Goal: Task Accomplishment & Management: Manage account settings

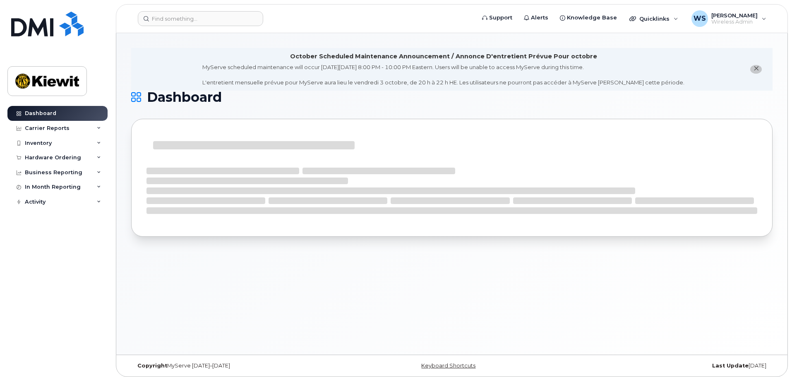
click at [204, 10] on header "Support Alerts Knowledge Base Quicklinks Suspend / Cancel Device Change SIM Car…" at bounding box center [452, 18] width 672 height 29
click at [194, 17] on input at bounding box center [200, 18] width 125 height 15
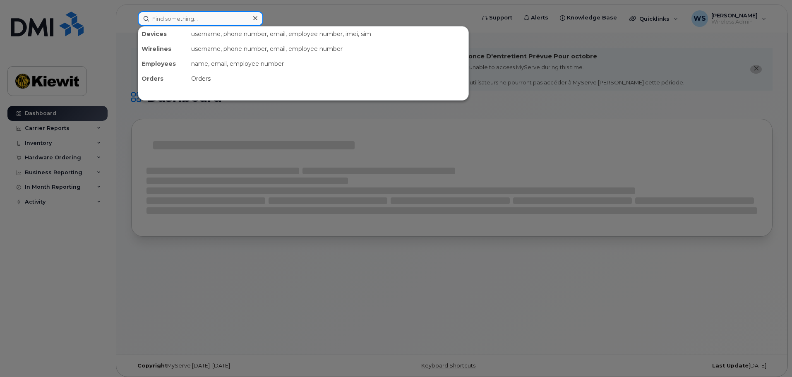
paste input "89322610104312075779"
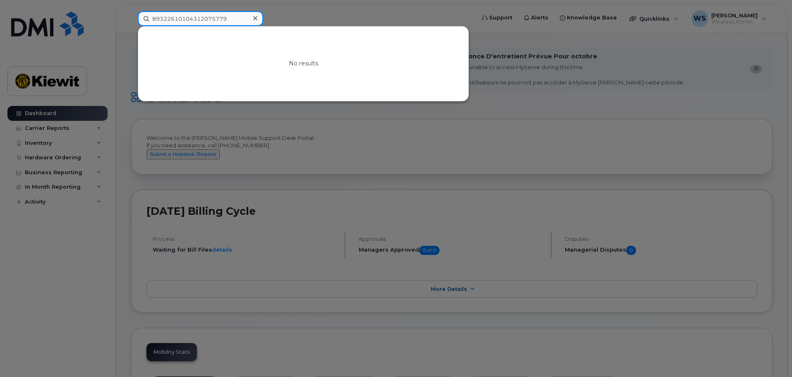
click at [219, 18] on input "89322610104312075779" at bounding box center [200, 18] width 125 height 15
paste input "354881094204901"
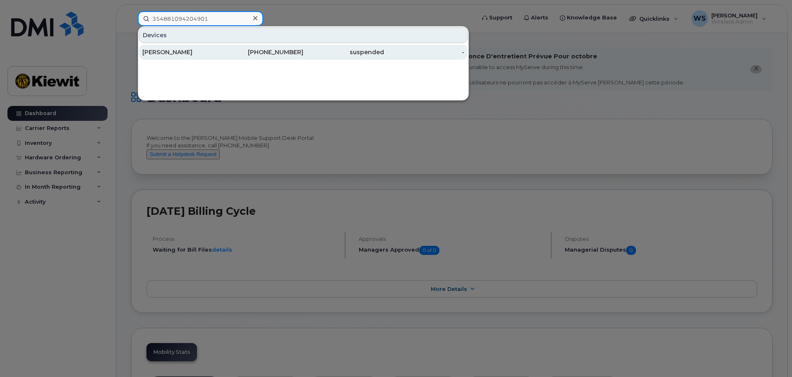
type input "354881094204901"
click at [205, 53] on div "Stephen Phare" at bounding box center [182, 52] width 81 height 8
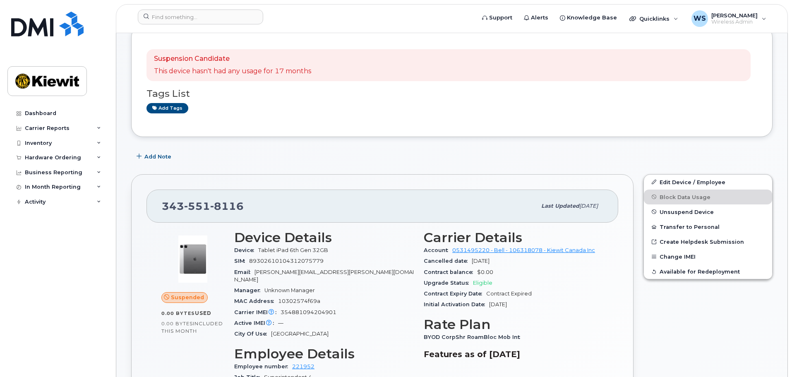
scroll to position [165, 0]
click at [303, 297] on span "10302574f69a" at bounding box center [299, 300] width 42 height 6
copy span "10302574f69a"
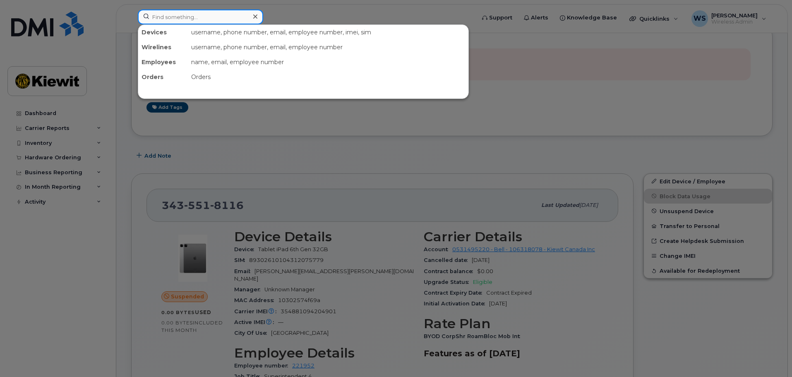
click at [169, 14] on input at bounding box center [200, 17] width 125 height 15
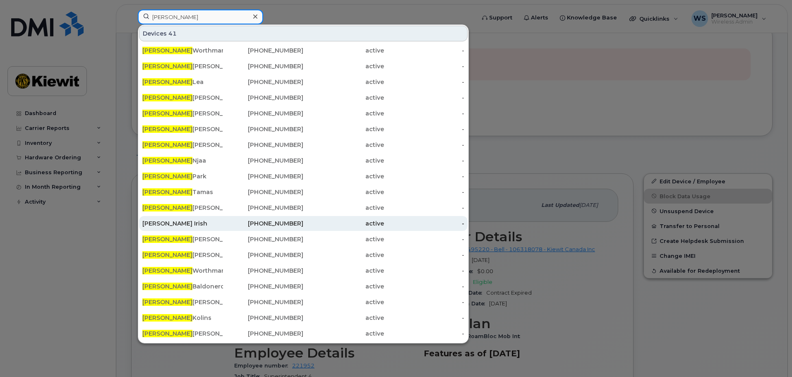
type input "matthew"
click at [182, 221] on div "Mathew Irish" at bounding box center [182, 223] width 81 height 8
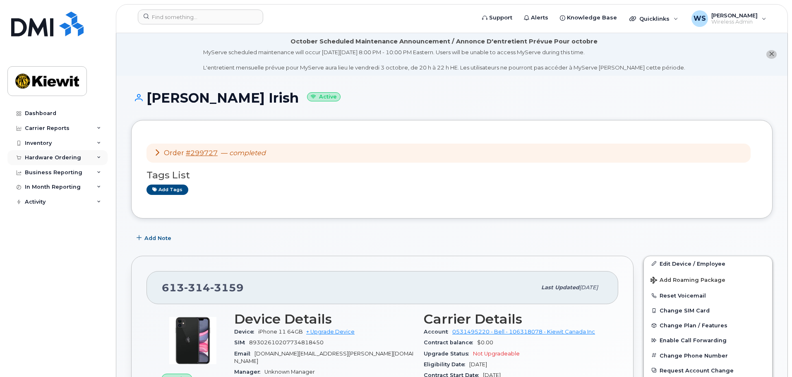
click at [65, 158] on div "Hardware Ordering" at bounding box center [53, 157] width 56 height 7
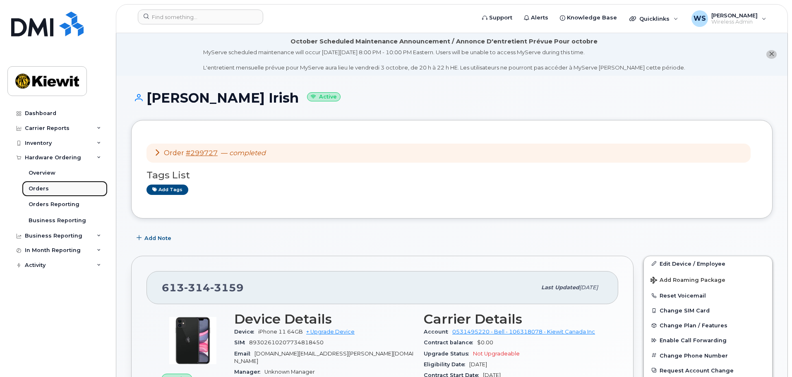
click at [50, 187] on link "Orders" at bounding box center [65, 189] width 86 height 16
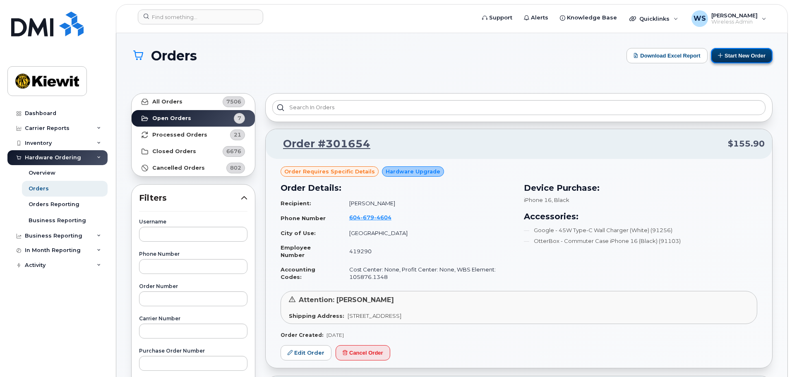
click at [752, 53] on button "Start New Order" at bounding box center [742, 55] width 62 height 15
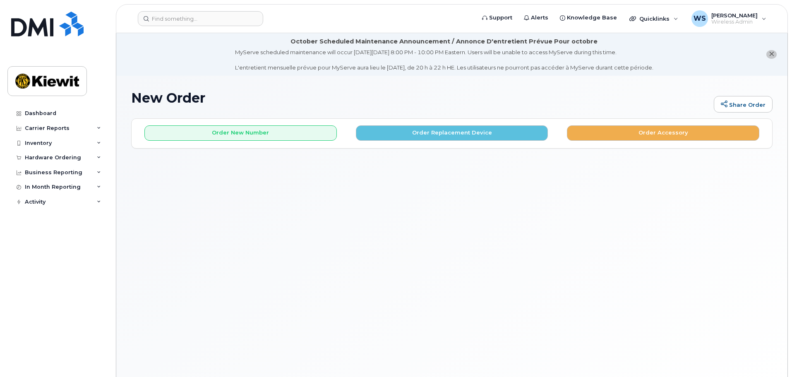
click at [639, 120] on div "Order New Number Order Replacement Device Order Accessory" at bounding box center [452, 130] width 640 height 22
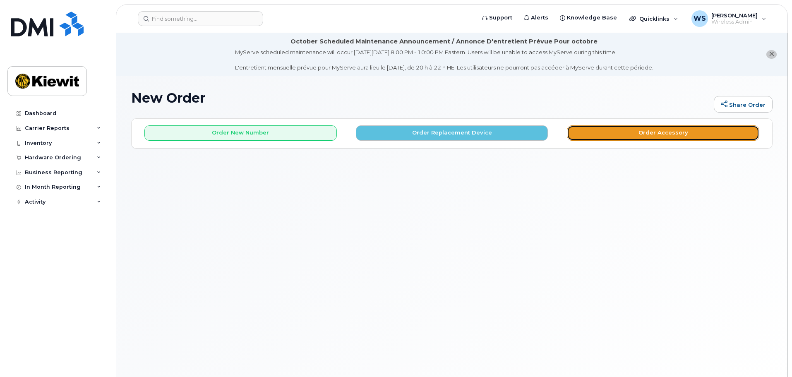
click at [638, 127] on button "Order Accessory" at bounding box center [663, 132] width 192 height 15
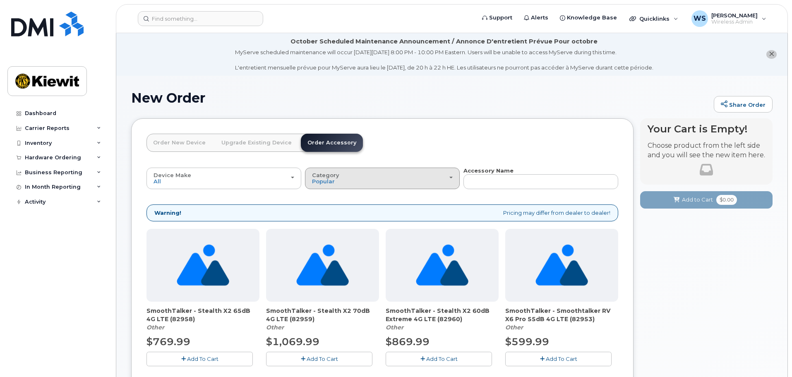
click at [432, 187] on button "Category Popular" at bounding box center [382, 179] width 155 height 22
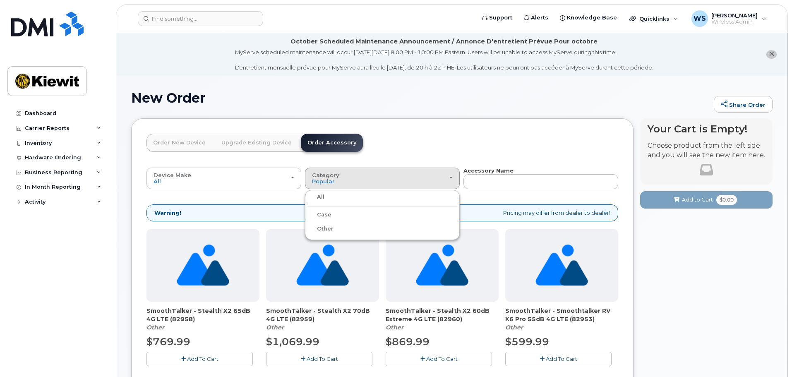
click at [327, 213] on label "Case" at bounding box center [319, 215] width 24 height 10
click at [0, 0] on input "Case" at bounding box center [0, 0] width 0 height 0
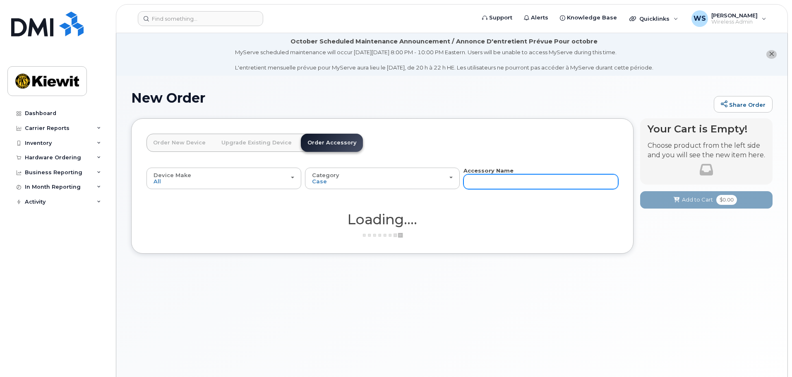
click at [520, 181] on input "text" at bounding box center [540, 181] width 155 height 15
type input "otterbox"
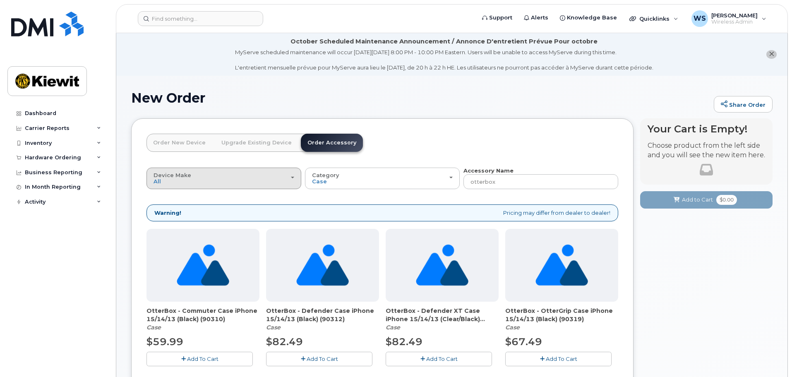
click at [253, 186] on button "Device Make All Android Cell Phone HUB iPhone Modem Tablet" at bounding box center [223, 179] width 155 height 22
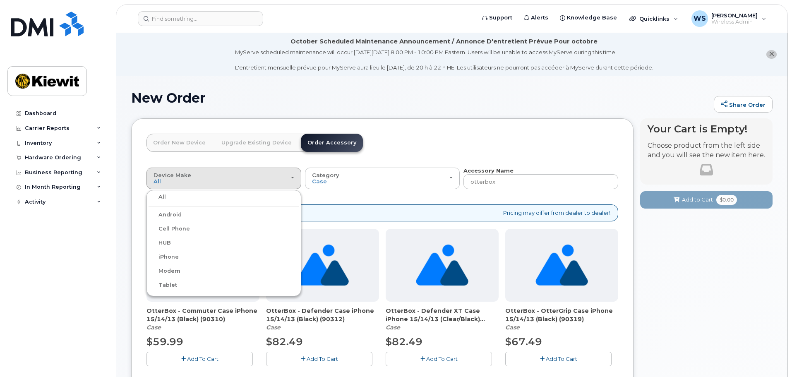
click at [165, 254] on label "iPhone" at bounding box center [164, 257] width 30 height 10
click at [0, 0] on input "iPhone" at bounding box center [0, 0] width 0 height 0
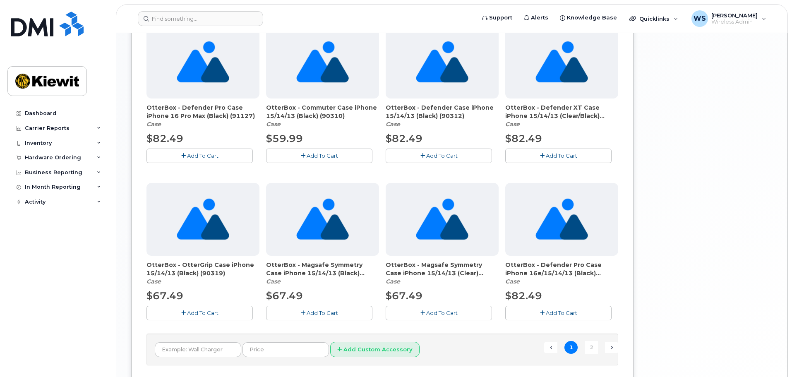
scroll to position [583, 0]
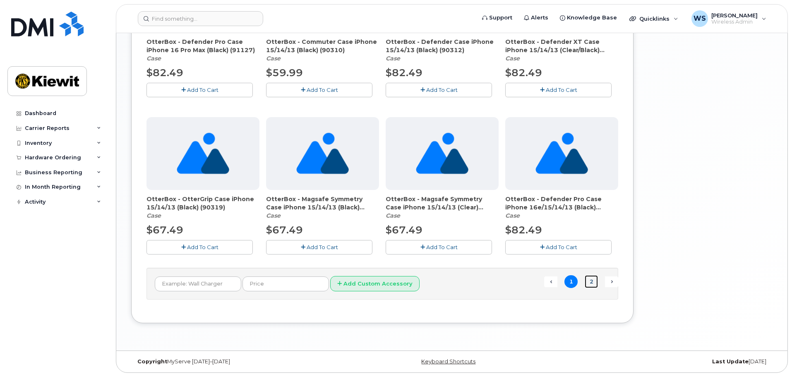
click at [590, 282] on link "2" at bounding box center [591, 281] width 13 height 13
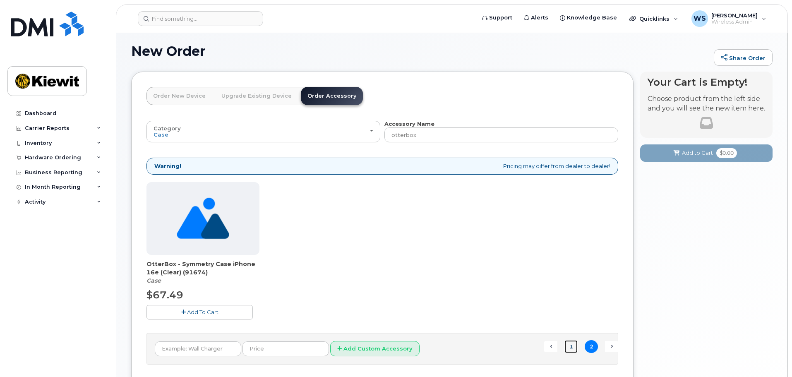
click at [574, 347] on link "1" at bounding box center [570, 346] width 13 height 13
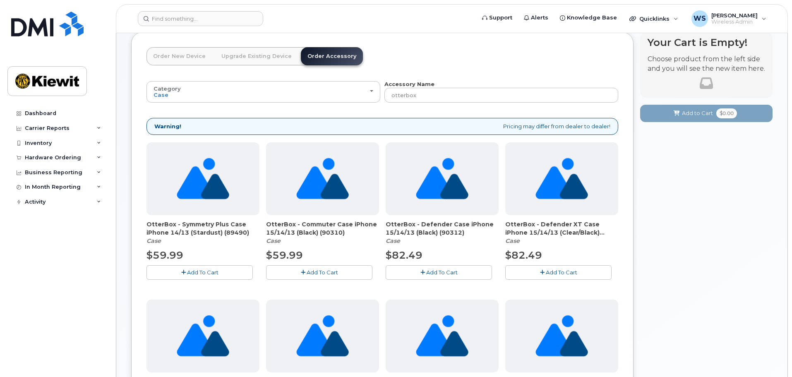
scroll to position [4, 0]
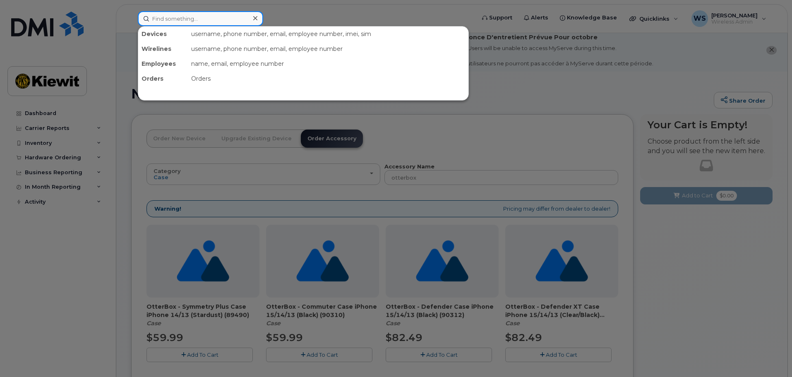
click at [162, 23] on input at bounding box center [200, 18] width 125 height 15
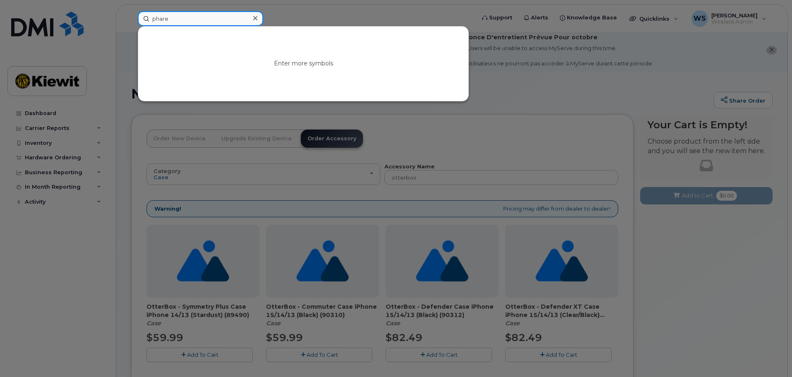
type input "phare"
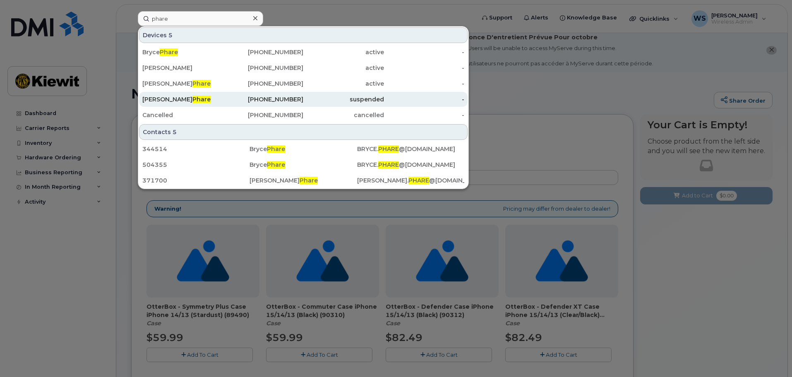
click at [195, 98] on div "Stephen Phare" at bounding box center [182, 99] width 81 height 8
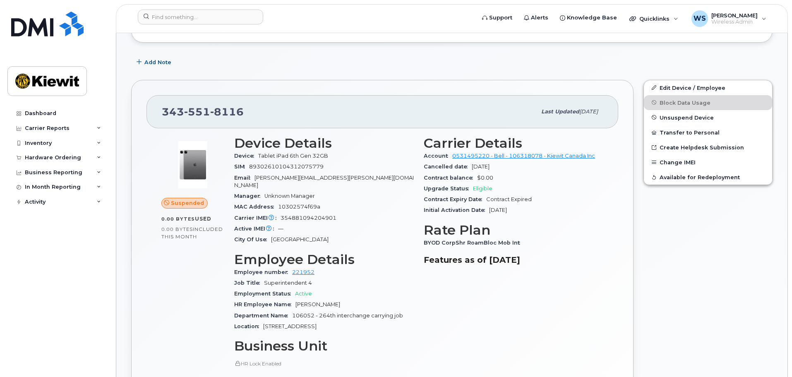
scroll to position [248, 0]
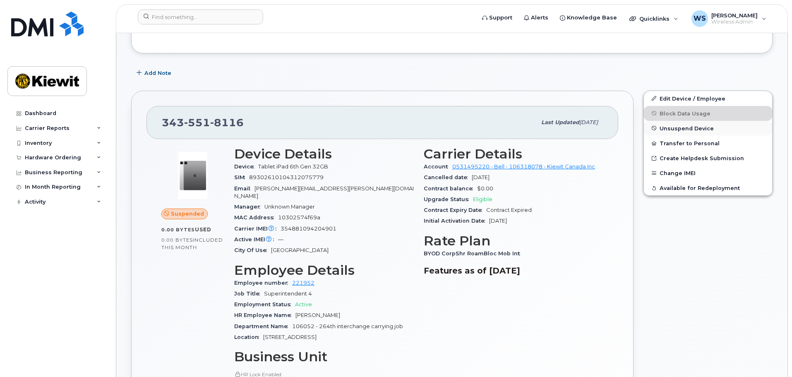
click at [658, 128] on button "Unsuspend Device" at bounding box center [708, 128] width 128 height 15
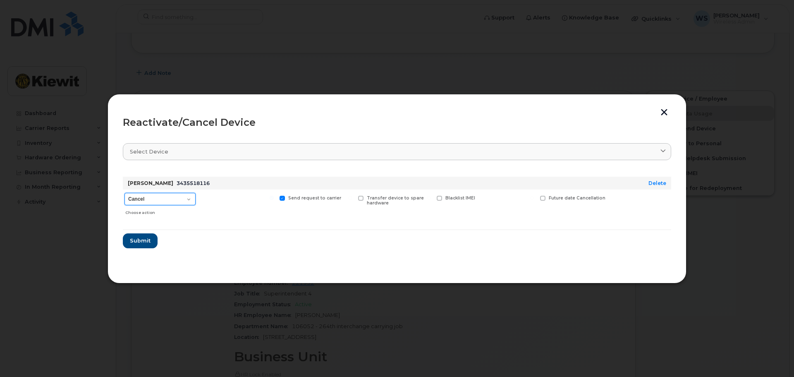
click at [144, 198] on select "Cancel Suspend - Extend Suspension Reactivate" at bounding box center [160, 199] width 71 height 12
select select "[object Object]"
click at [125, 193] on select "Cancel Suspend - Extend Suspension Reactivate" at bounding box center [160, 199] width 71 height 12
click at [144, 244] on span "Submit" at bounding box center [139, 241] width 21 height 8
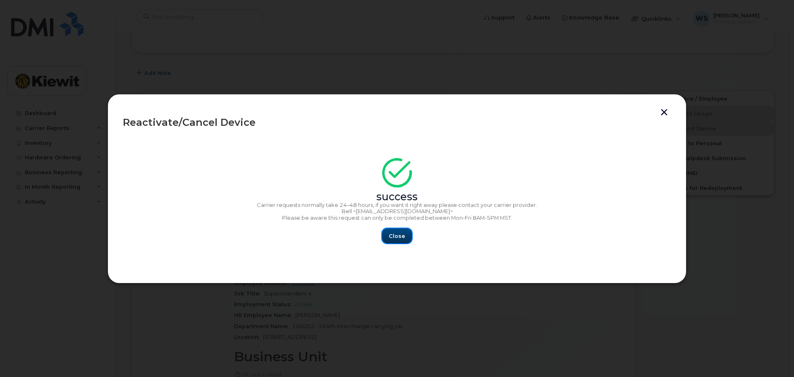
click at [395, 237] on span "Close" at bounding box center [397, 236] width 17 height 8
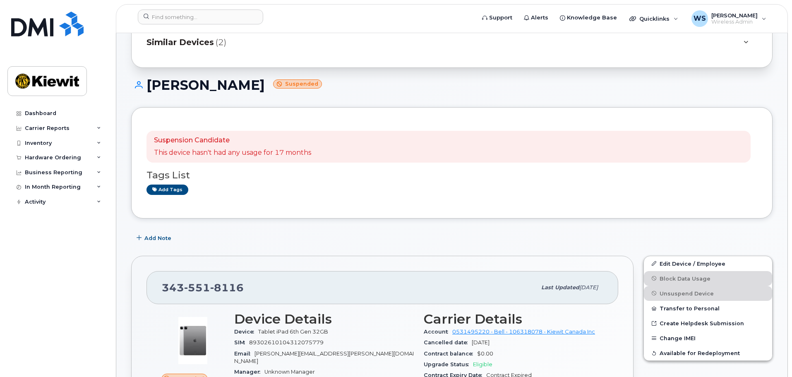
scroll to position [83, 0]
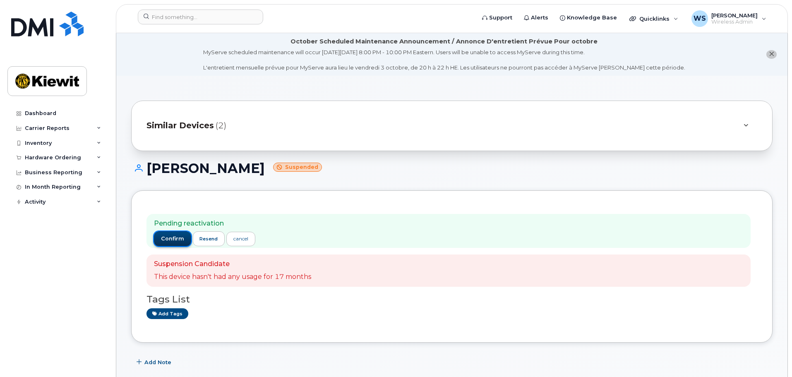
click at [177, 240] on span "confirm" at bounding box center [172, 238] width 23 height 7
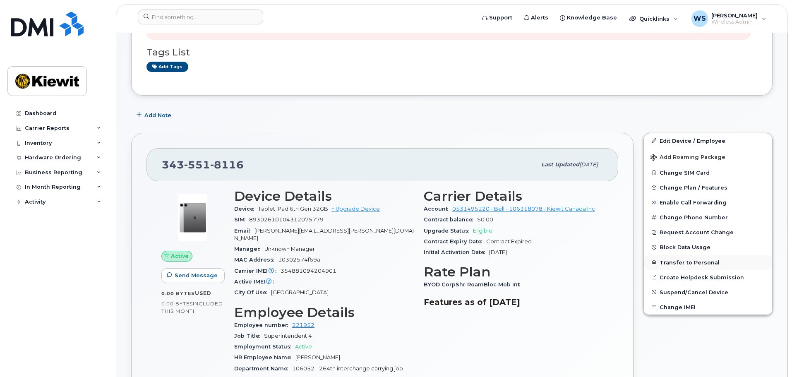
scroll to position [207, 0]
click at [692, 296] on button "Suspend/Cancel Device" at bounding box center [708, 291] width 128 height 15
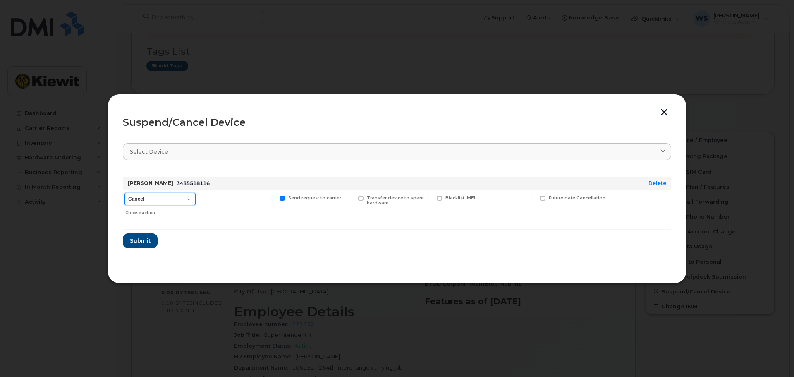
click at [171, 201] on select "Cancel Suspend - Extend Suspension Suspend - Reduced Rate Suspend - Full Rate S…" at bounding box center [160, 199] width 71 height 12
click at [125, 193] on select "Cancel Suspend - Extend Suspension Suspend - Reduced Rate Suspend - Full Rate S…" at bounding box center [160, 199] width 71 height 12
click at [151, 239] on button "Submit" at bounding box center [140, 240] width 34 height 15
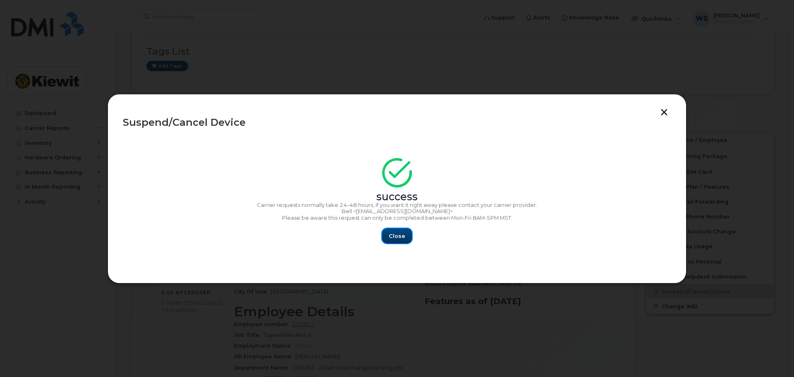
click at [398, 235] on span "Close" at bounding box center [397, 236] width 17 height 8
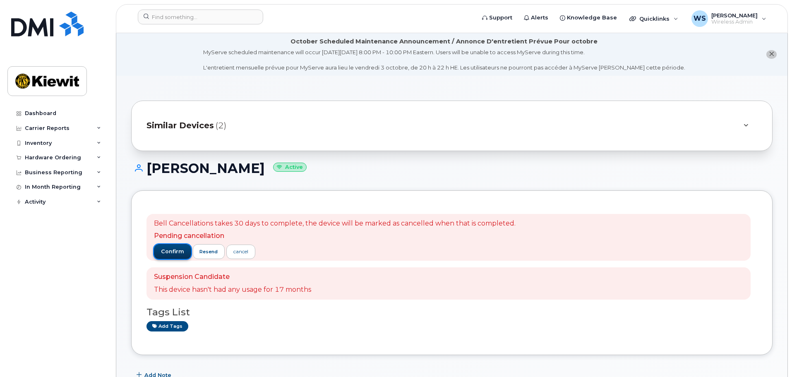
click at [166, 248] on span "confirm" at bounding box center [172, 251] width 23 height 7
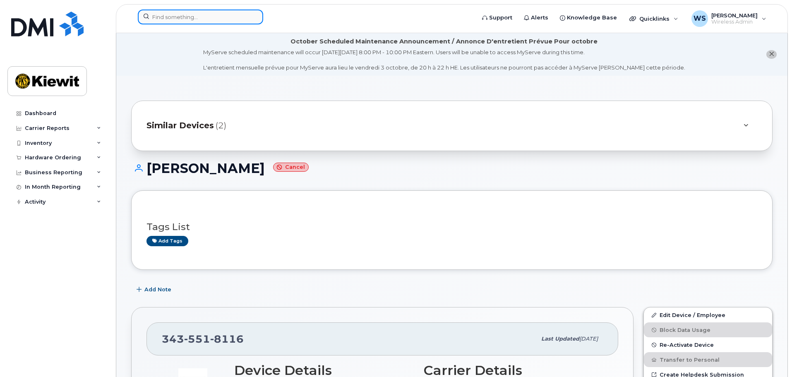
click at [207, 19] on input at bounding box center [200, 17] width 125 height 15
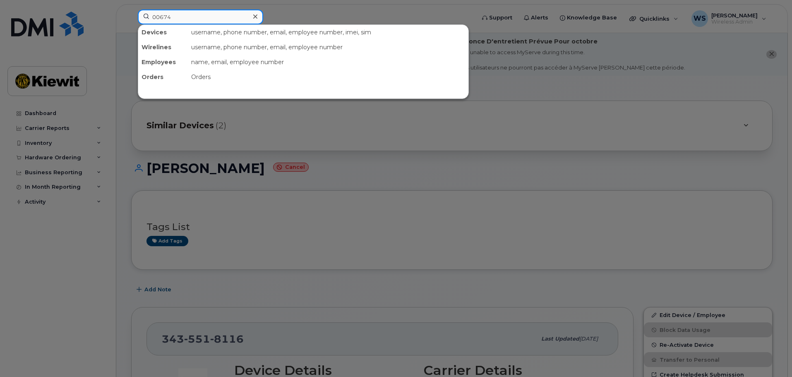
type input "00674"
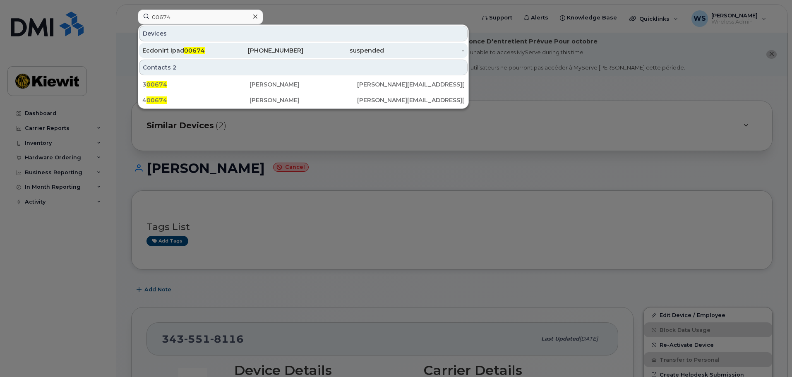
click at [232, 47] on div "[PHONE_NUMBER]" at bounding box center [263, 50] width 81 height 8
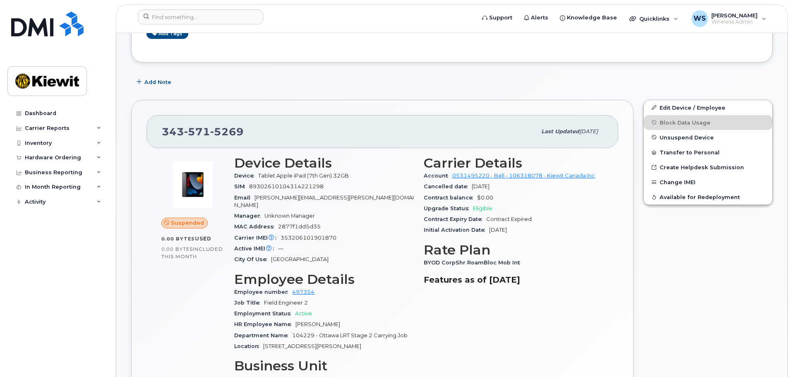
scroll to position [248, 0]
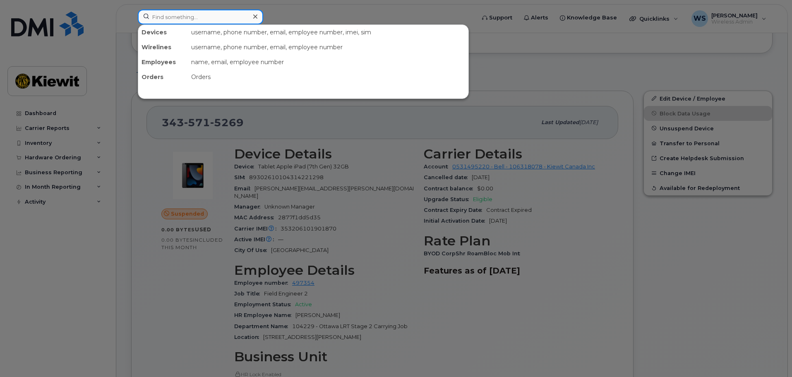
click at [178, 22] on input at bounding box center [200, 17] width 125 height 15
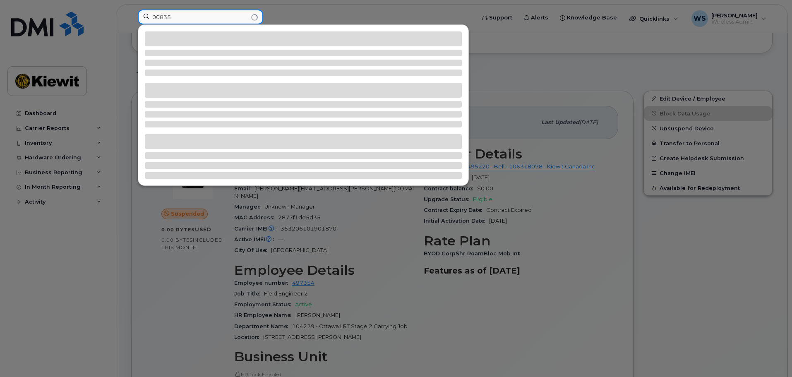
type input "00835"
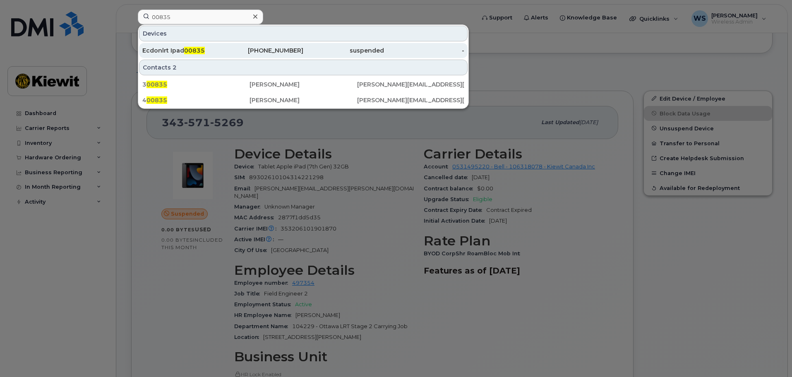
click at [193, 50] on span "00835" at bounding box center [194, 50] width 21 height 7
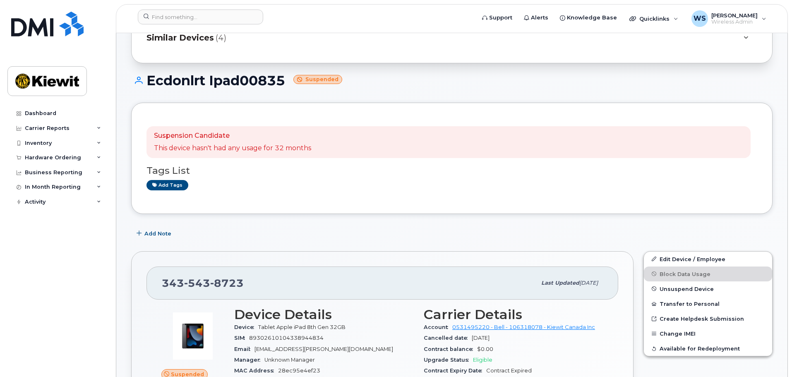
scroll to position [207, 0]
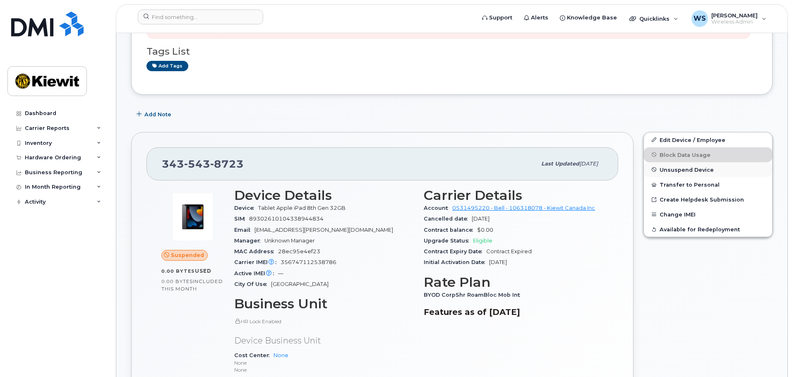
click at [675, 172] on span "Unsuspend Device" at bounding box center [686, 169] width 54 height 6
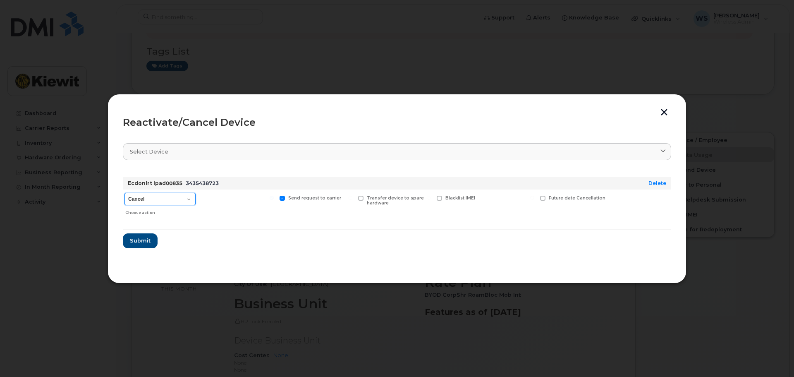
drag, startPoint x: 187, startPoint y: 199, endPoint x: 182, endPoint y: 204, distance: 7.6
click at [187, 199] on select "Cancel Suspend - Extend Suspension Reactivate" at bounding box center [160, 199] width 71 height 12
select select "[object Object]"
click at [125, 193] on select "Cancel Suspend - Extend Suspension Reactivate" at bounding box center [160, 199] width 71 height 12
click at [140, 237] on span "Submit" at bounding box center [139, 241] width 21 height 8
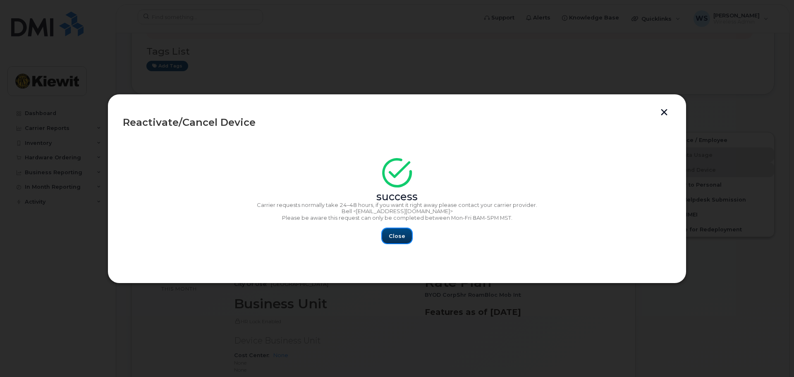
click at [411, 234] on div "Close" at bounding box center [397, 235] width 549 height 15
click at [404, 236] on span "Close" at bounding box center [397, 236] width 17 height 8
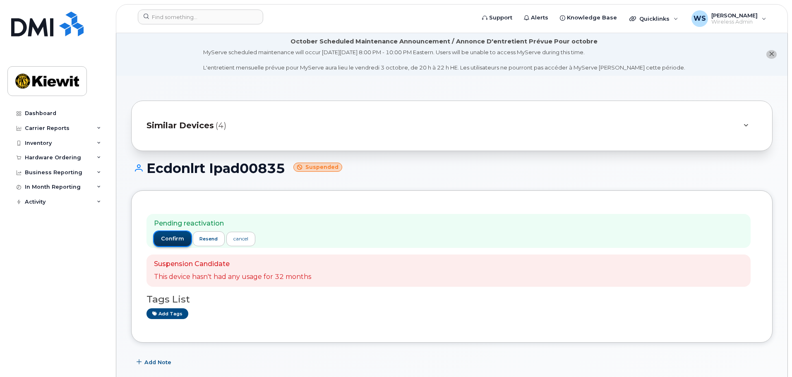
click at [179, 242] on span "confirm" at bounding box center [172, 238] width 23 height 7
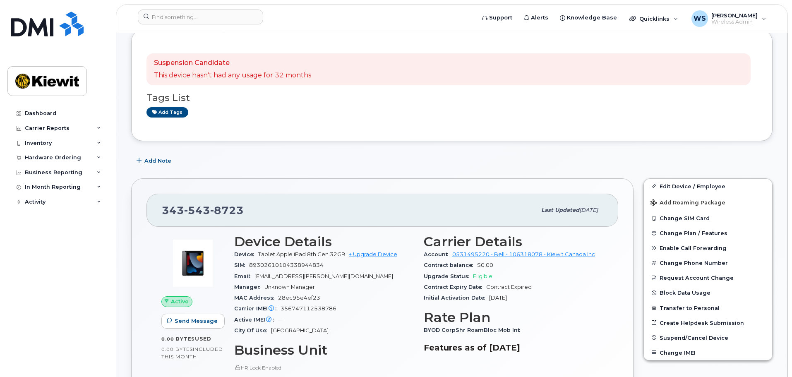
scroll to position [165, 0]
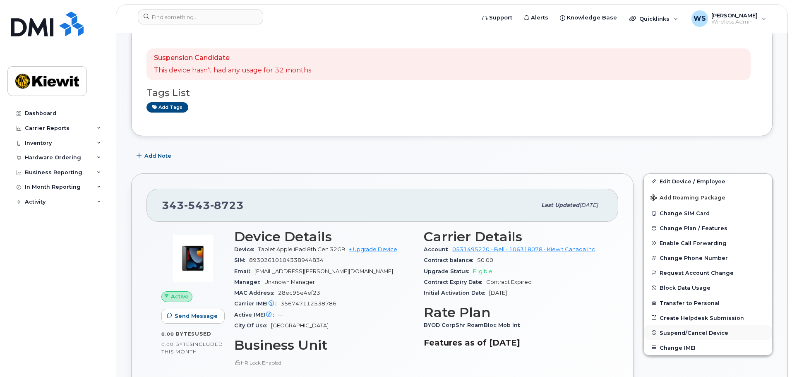
click at [678, 333] on span "Suspend/Cancel Device" at bounding box center [693, 332] width 69 height 6
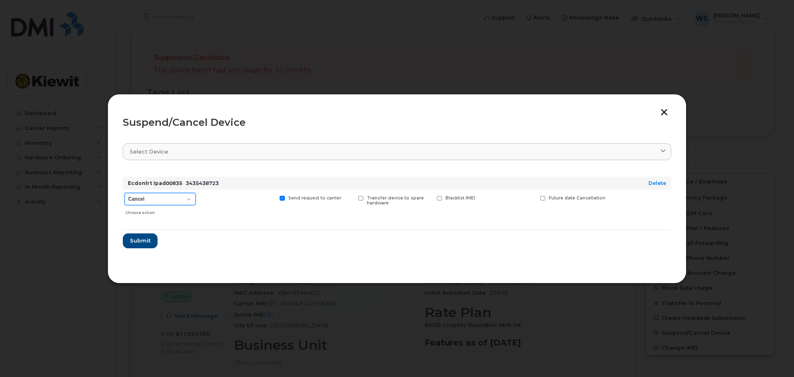
click at [157, 199] on select "Cancel Suspend - Extend Suspension Suspend - Reduced Rate Suspend - Full Rate S…" at bounding box center [160, 199] width 71 height 12
select select "[object Object]"
click at [125, 193] on select "Cancel Suspend - Extend Suspension Suspend - Reduced Rate Suspend - Full Rate S…" at bounding box center [160, 199] width 71 height 12
click at [144, 242] on span "Submit" at bounding box center [139, 241] width 21 height 8
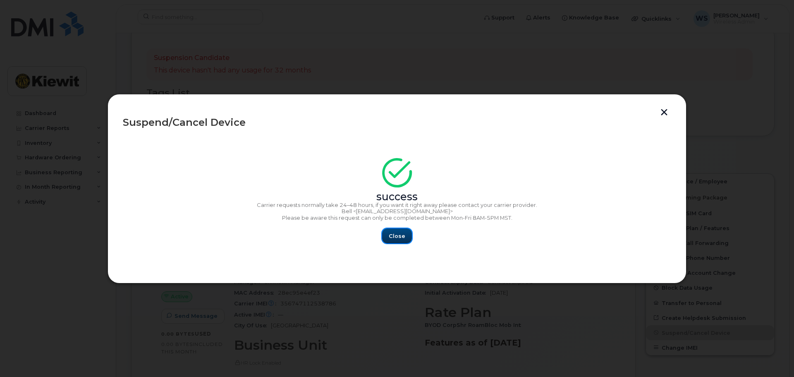
click at [406, 233] on button "Close" at bounding box center [397, 235] width 30 height 15
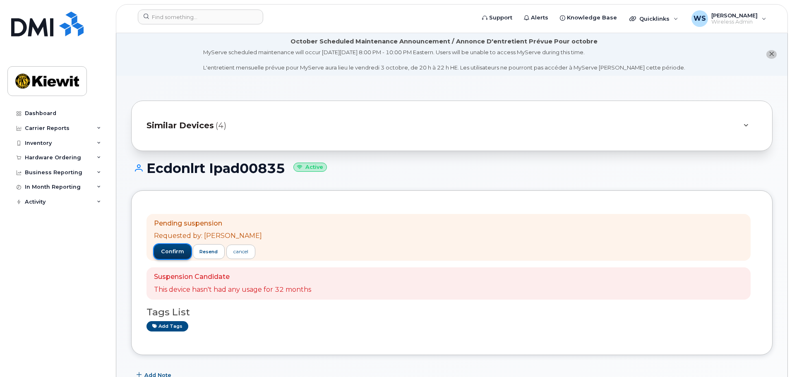
click at [179, 248] on span "confirm" at bounding box center [172, 251] width 23 height 7
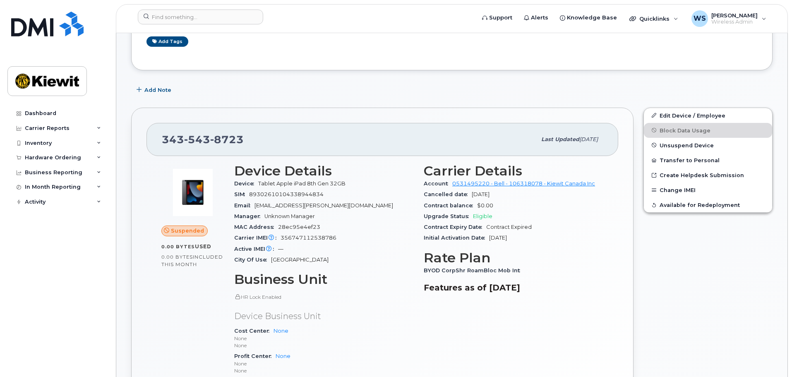
scroll to position [248, 0]
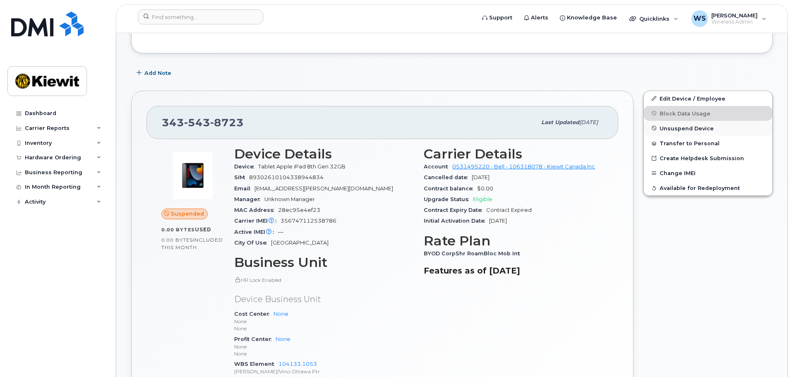
click at [671, 129] on span "Unsuspend Device" at bounding box center [686, 128] width 54 height 6
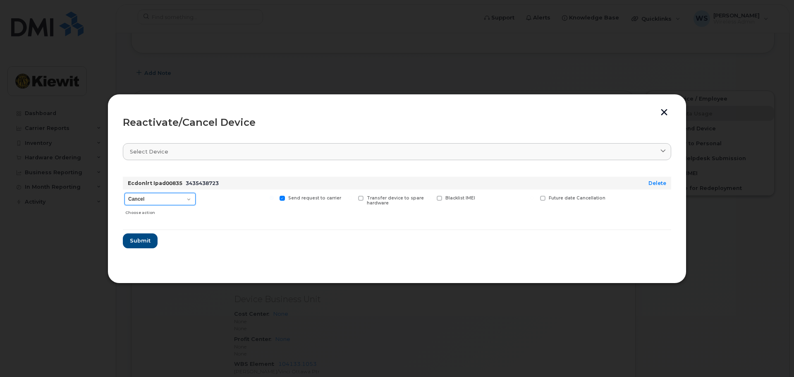
click at [158, 201] on select "Cancel Suspend - Extend Suspension Reactivate" at bounding box center [160, 199] width 71 height 12
select select "[object Object]"
click at [125, 193] on select "Cancel Suspend - Extend Suspension Reactivate" at bounding box center [160, 199] width 71 height 12
click at [142, 241] on span "Submit" at bounding box center [139, 241] width 21 height 8
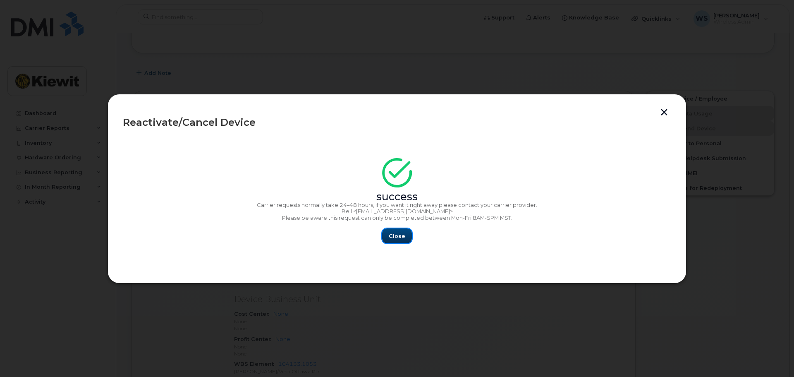
click at [395, 240] on span "Close" at bounding box center [397, 236] width 17 height 8
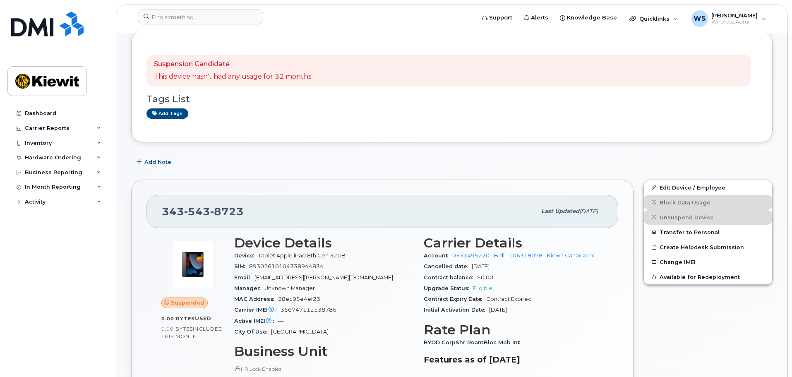
scroll to position [41, 0]
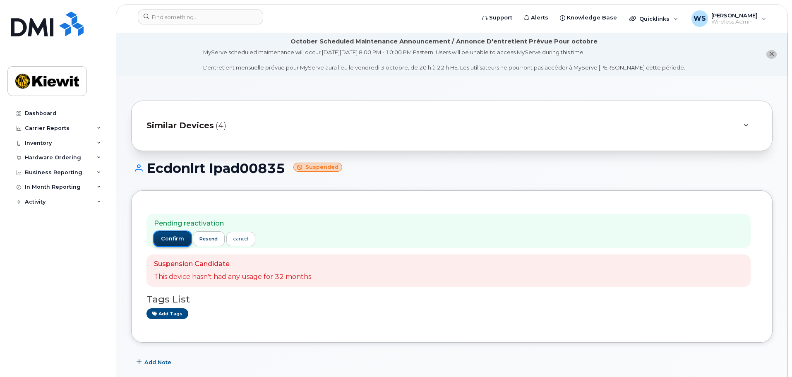
click at [169, 240] on span "confirm" at bounding box center [172, 238] width 23 height 7
